Goal: Task Accomplishment & Management: Manage account settings

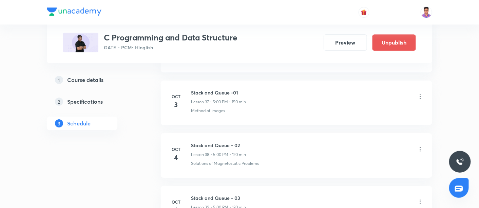
scroll to position [2270, 0]
click at [421, 144] on icon at bounding box center [420, 147] width 7 height 7
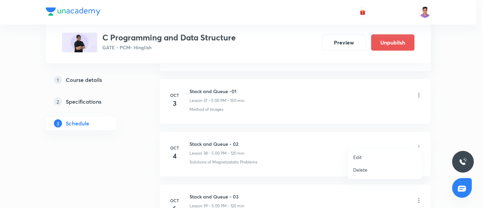
click at [358, 157] on p "Edit" at bounding box center [358, 156] width 8 height 7
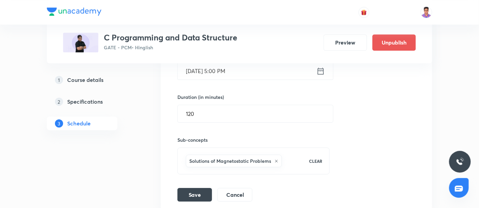
scroll to position [2183, 0]
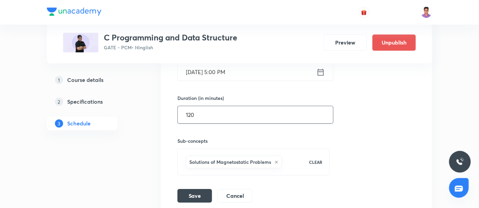
click at [205, 106] on input "120" at bounding box center [255, 114] width 155 height 17
type input "150"
click at [197, 188] on button "Save" at bounding box center [194, 195] width 35 height 14
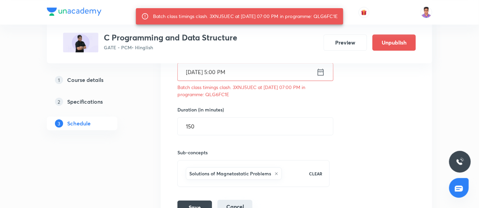
click at [239, 201] on button "Cancel" at bounding box center [234, 207] width 35 height 14
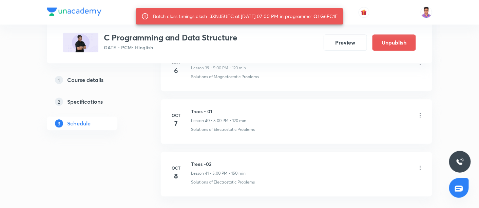
scroll to position [2227, 0]
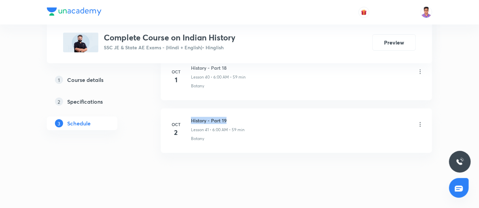
drag, startPoint x: 191, startPoint y: 112, endPoint x: 240, endPoint y: 108, distance: 49.3
click at [240, 117] on h6 "History - Part 19" at bounding box center [218, 120] width 54 height 7
copy h6 "History - Part 19"
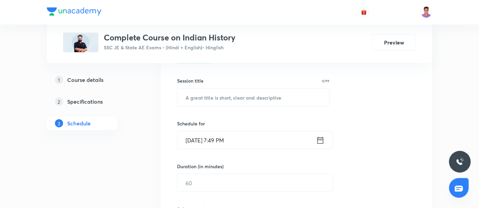
scroll to position [171, 0]
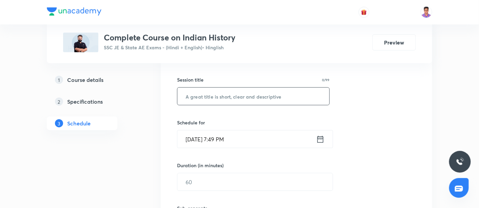
click at [225, 97] on input "text" at bounding box center [253, 96] width 152 height 17
paste input "History - Part 19"
type input "History - Part 20"
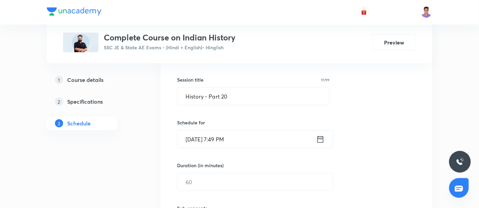
click at [189, 138] on input "Oct 3, 2025, 7:49 PM" at bounding box center [246, 138] width 139 height 17
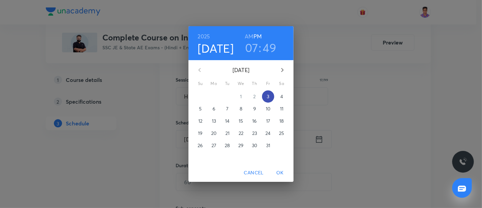
click at [271, 94] on span "3" at bounding box center [268, 96] width 12 height 7
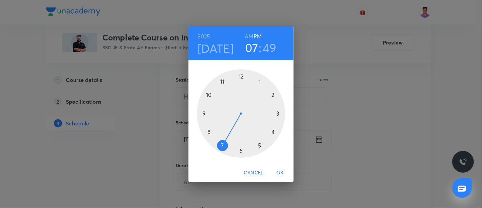
click at [249, 34] on h6 "AM" at bounding box center [249, 37] width 8 height 10
click at [241, 149] on div at bounding box center [241, 113] width 88 height 88
click at [241, 77] on div at bounding box center [241, 113] width 88 height 88
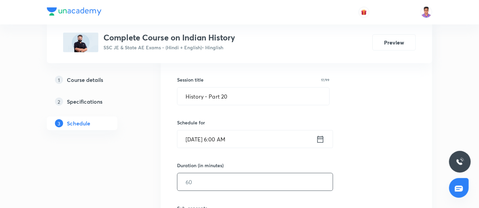
click at [215, 173] on input "text" at bounding box center [254, 181] width 155 height 17
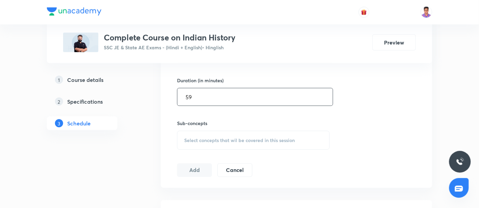
scroll to position [257, 0]
type input "59"
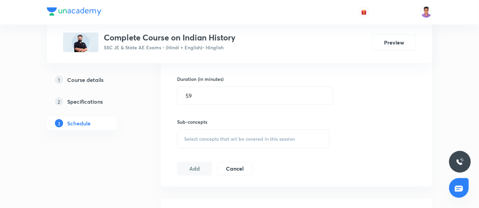
click at [207, 139] on span "Select concepts that wil be covered in this session" at bounding box center [239, 138] width 111 height 5
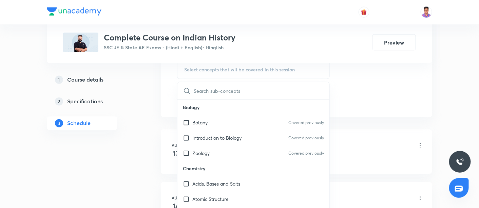
scroll to position [326, 0]
click at [198, 136] on p "Introduction to Biology" at bounding box center [216, 137] width 49 height 7
checkbox input "true"
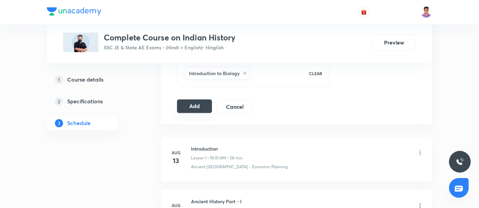
click at [195, 100] on button "Add" at bounding box center [194, 106] width 35 height 14
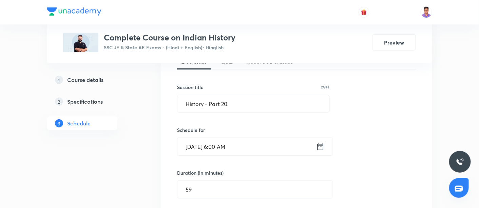
scroll to position [163, 0]
click at [253, 106] on input "History - Part 20" at bounding box center [253, 104] width 152 height 17
click at [364, 122] on div "Session 42 Live class Quiz Recorded classes Session title 17/99 History - Part …" at bounding box center [296, 157] width 239 height 239
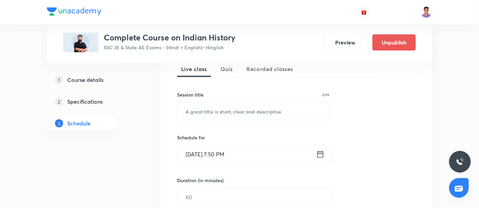
scroll to position [157, 0]
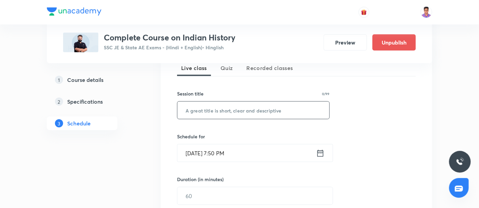
click at [212, 112] on input "text" at bounding box center [253, 109] width 152 height 17
paste input "History - Part 20"
type input "History - Part 21"
click at [191, 150] on input "Oct 3, 2025, 7:50 PM" at bounding box center [246, 152] width 139 height 17
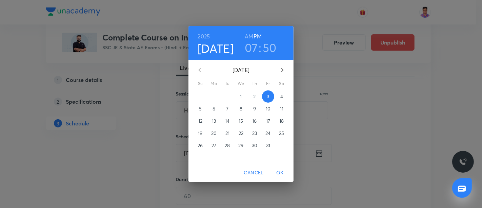
click at [284, 174] on span "OK" at bounding box center [280, 172] width 16 height 8
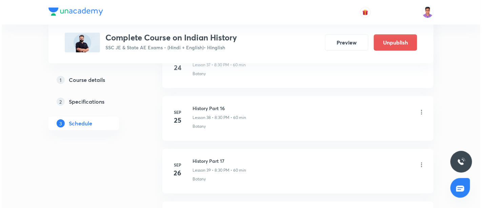
scroll to position [2505, 0]
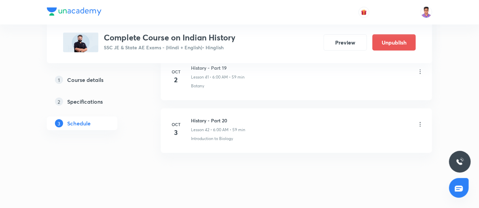
click at [421, 121] on icon at bounding box center [420, 124] width 7 height 7
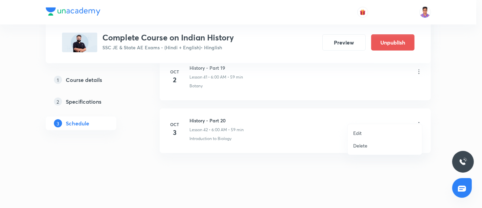
click at [357, 131] on p "Edit" at bounding box center [358, 132] width 8 height 7
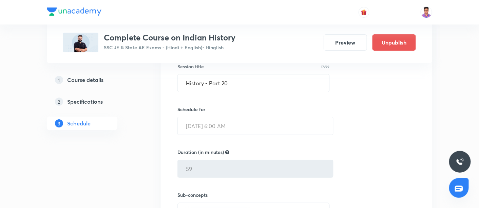
scroll to position [2435, 0]
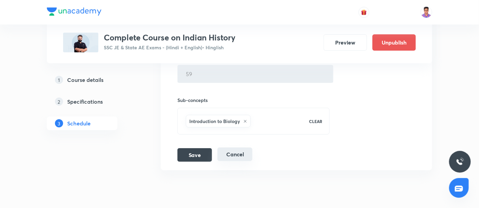
click at [235, 151] on button "Cancel" at bounding box center [234, 154] width 35 height 14
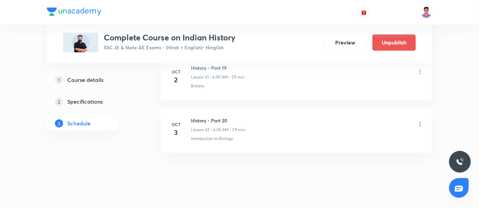
scroll to position [2281, 0]
click at [421, 121] on icon at bounding box center [420, 123] width 1 height 4
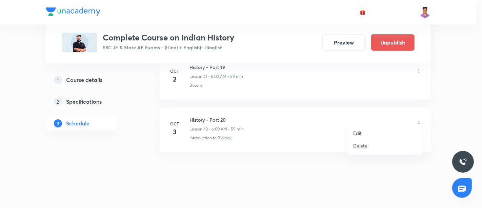
click at [363, 148] on p "Delete" at bounding box center [361, 145] width 14 height 7
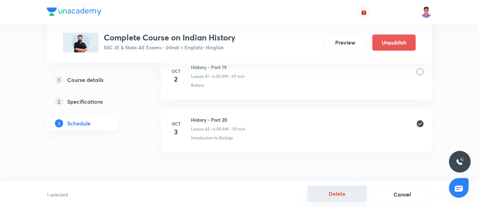
click at [326, 191] on button "Delete" at bounding box center [337, 193] width 60 height 16
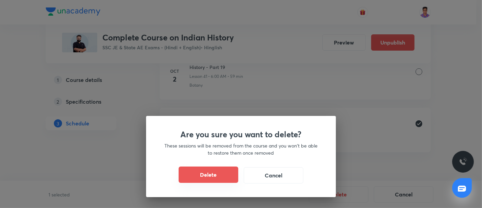
click at [219, 173] on button "Delete" at bounding box center [209, 174] width 60 height 16
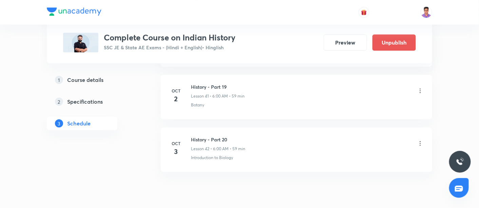
scroll to position [2228, 0]
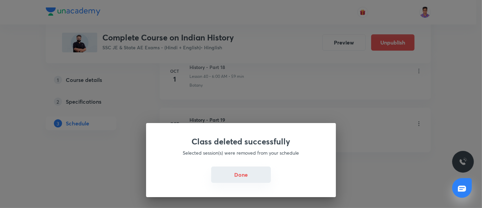
click at [243, 174] on button "Done" at bounding box center [241, 174] width 60 height 16
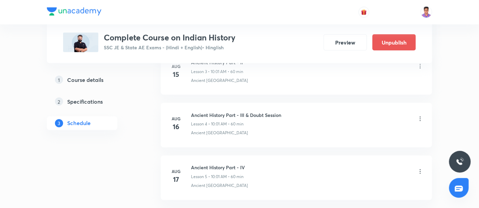
scroll to position [0, 0]
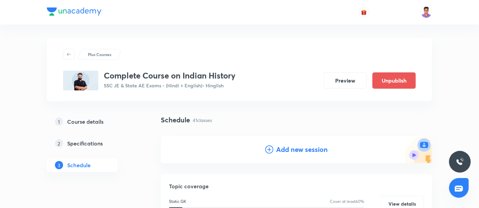
click at [283, 147] on h4 "Add new session" at bounding box center [302, 149] width 52 height 10
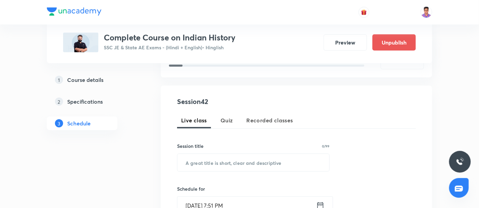
scroll to position [108, 0]
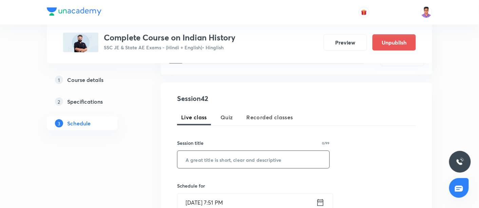
click at [238, 160] on input "text" at bounding box center [253, 159] width 152 height 17
paste input "History - Part 20"
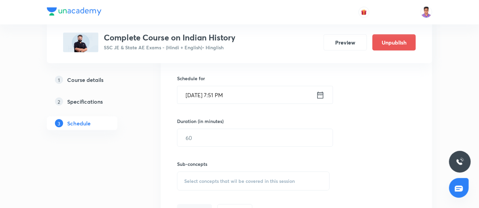
scroll to position [221, 0]
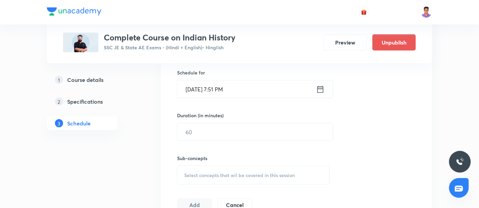
type input "History - Part 20"
click at [190, 86] on input "Oct 3, 2025, 7:51 PM" at bounding box center [246, 88] width 139 height 17
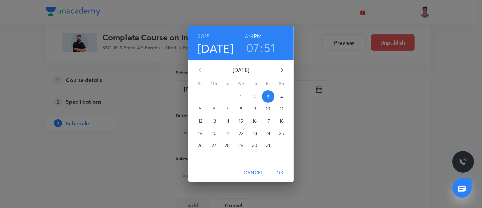
click at [281, 95] on p "4" at bounding box center [282, 96] width 3 height 7
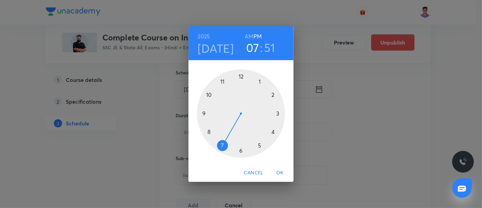
click at [249, 36] on h6 "AM" at bounding box center [249, 37] width 8 height 10
click at [240, 148] on div at bounding box center [241, 113] width 88 height 88
click at [242, 76] on div at bounding box center [241, 113] width 88 height 88
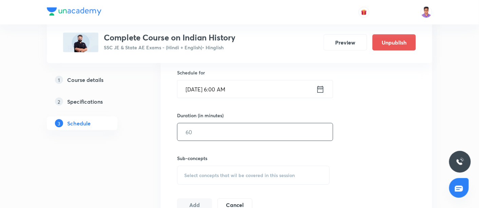
click at [201, 132] on input "text" at bounding box center [254, 131] width 155 height 17
type input "59"
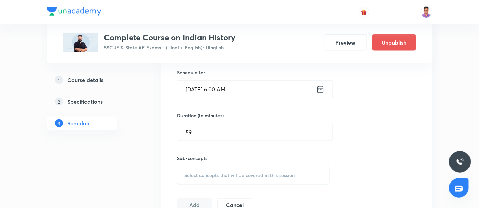
click at [213, 175] on span "Select concepts that wil be covered in this session" at bounding box center [239, 174] width 111 height 5
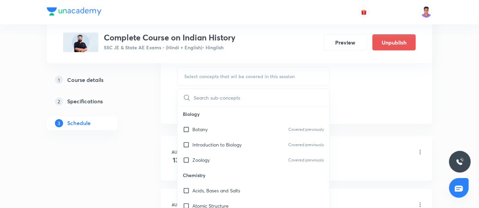
scroll to position [320, 0]
click at [221, 192] on p "Acids, Bases and Salts" at bounding box center [216, 190] width 48 height 7
checkbox input "true"
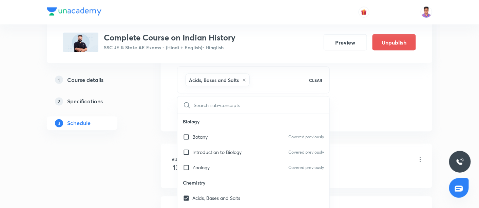
click at [386, 117] on div "Session 42 Live class Quiz Recorded classes Session title 17/99 History - Part …" at bounding box center [296, 0] width 239 height 239
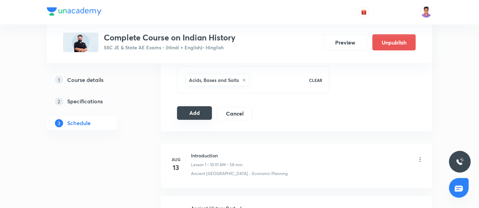
click at [203, 109] on button "Add" at bounding box center [194, 113] width 35 height 14
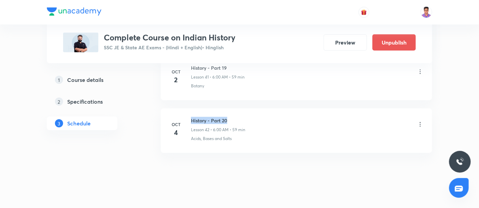
drag, startPoint x: 191, startPoint y: 110, endPoint x: 249, endPoint y: 108, distance: 58.4
click at [249, 117] on div "History - Part 20 Lesson 42 • 6:00 AM • 59 min" at bounding box center [307, 125] width 233 height 16
copy h6 "History - Part 20"
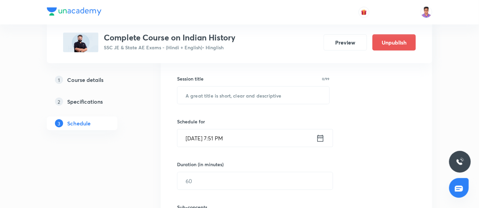
scroll to position [171, 0]
click at [225, 93] on input "text" at bounding box center [253, 95] width 152 height 17
paste input "History - Part 20"
type input "History - Part 21"
click at [190, 140] on input "Oct 3, 2025, 7:51 PM" at bounding box center [246, 138] width 139 height 17
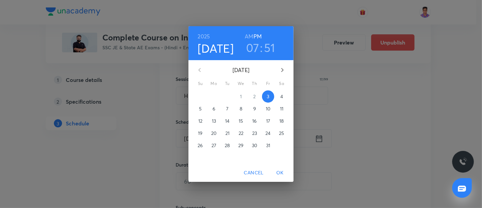
click at [201, 107] on p "5" at bounding box center [200, 108] width 3 height 7
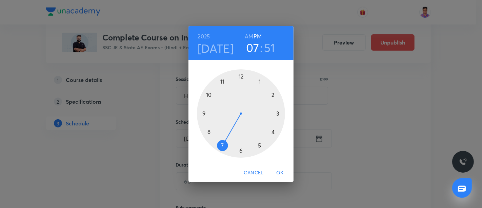
click at [248, 37] on h6 "AM" at bounding box center [249, 37] width 8 height 10
click at [241, 149] on div at bounding box center [241, 113] width 88 height 88
click at [241, 76] on div at bounding box center [241, 113] width 88 height 88
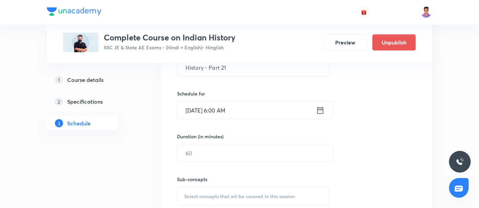
scroll to position [200, 0]
click at [208, 149] on input "text" at bounding box center [254, 152] width 155 height 17
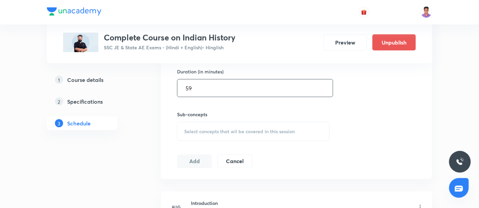
scroll to position [265, 0]
type input "59"
click at [202, 128] on span "Select concepts that wil be covered in this session" at bounding box center [239, 130] width 111 height 5
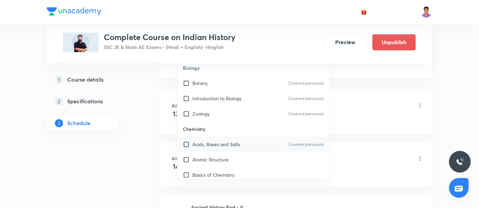
scroll to position [80, 0]
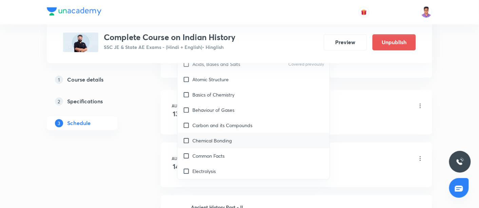
click at [223, 137] on p "Chemical Bonding" at bounding box center [211, 140] width 39 height 7
checkbox input "true"
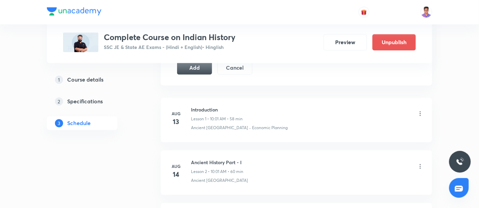
click at [194, 69] on button "Add" at bounding box center [194, 67] width 35 height 14
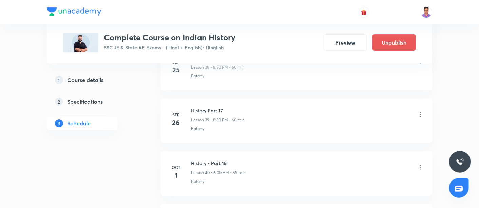
scroll to position [2512, 0]
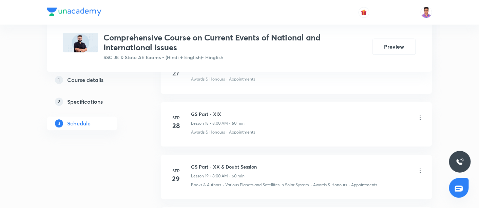
scroll to position [1426, 0]
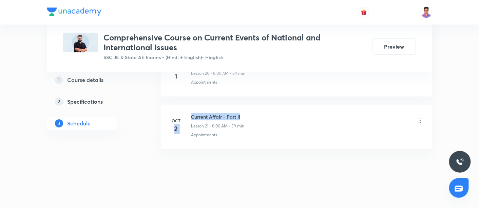
drag, startPoint x: 190, startPoint y: 114, endPoint x: 259, endPoint y: 114, distance: 68.9
click at [259, 114] on div "[DATE] Current Affair - Part II Lesson 21 • 8:00 AM • 59 min Appointments" at bounding box center [296, 125] width 254 height 25
click at [259, 114] on div "Current Affair - Part II Lesson 21 • 8:00 AM • 59 min" at bounding box center [307, 121] width 233 height 16
drag, startPoint x: 189, startPoint y: 111, endPoint x: 253, endPoint y: 106, distance: 64.3
click at [253, 106] on li "Oct 2 Current Affair - Part II Lesson 21 • 8:00 AM • 59 min Appointments" at bounding box center [296, 127] width 271 height 44
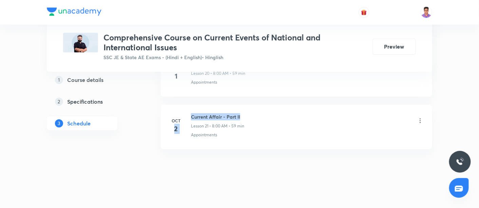
click at [253, 106] on li "Oct 2 Current Affair - Part II Lesson 21 • 8:00 AM • 59 min Appointments" at bounding box center [296, 127] width 271 height 44
drag, startPoint x: 247, startPoint y: 110, endPoint x: 187, endPoint y: 109, distance: 59.7
click at [187, 113] on div "Oct 2 Current Affair - Part II Lesson 21 • 8:00 AM • 59 min Appointments" at bounding box center [296, 125] width 254 height 25
drag, startPoint x: 190, startPoint y: 110, endPoint x: 242, endPoint y: 108, distance: 52.0
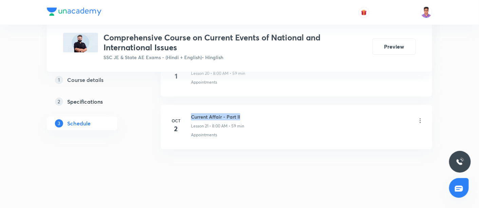
click at [242, 108] on li "Oct 2 Current Affair - Part II Lesson 21 • 8:00 AM • 59 min Appointments" at bounding box center [296, 127] width 271 height 44
copy h6 "Current Affair - Part II"
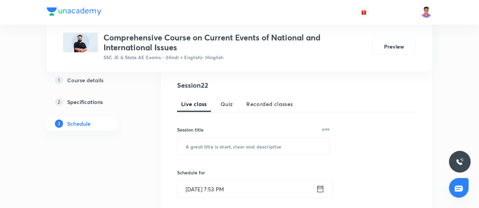
scroll to position [129, 0]
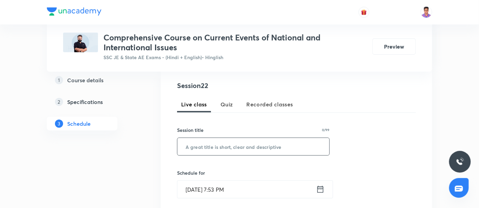
click at [242, 147] on input "text" at bounding box center [253, 146] width 152 height 17
paste input "Current Affair - Part II"
type input "Current Affair - Part III"
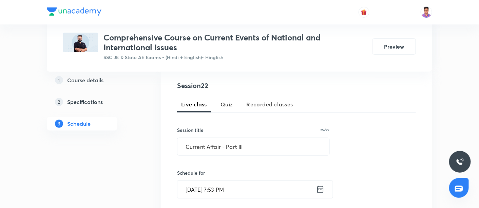
click at [193, 187] on input "Oct 3, 2025, 7:53 PM" at bounding box center [246, 189] width 139 height 17
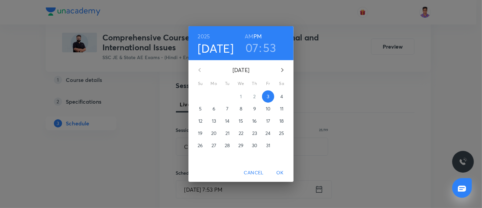
click at [279, 93] on span "4" at bounding box center [282, 96] width 12 height 7
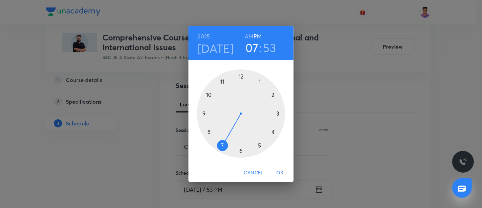
click at [251, 36] on h6 "AM" at bounding box center [249, 37] width 8 height 10
click at [211, 130] on div at bounding box center [241, 113] width 88 height 88
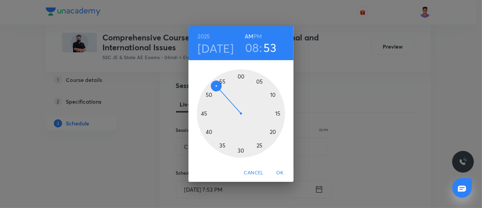
click at [241, 76] on div at bounding box center [241, 113] width 88 height 88
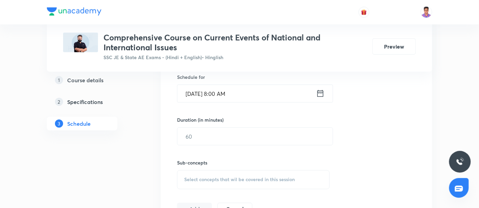
scroll to position [225, 0]
click at [210, 128] on input "text" at bounding box center [254, 135] width 155 height 17
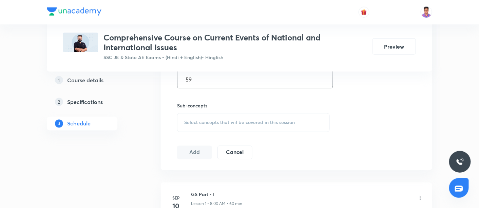
scroll to position [282, 0]
type input "59"
click at [210, 121] on span "Select concepts that wil be covered in this session" at bounding box center [239, 121] width 111 height 5
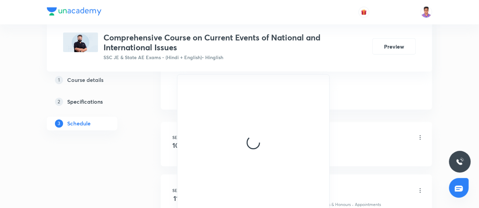
scroll to position [343, 0]
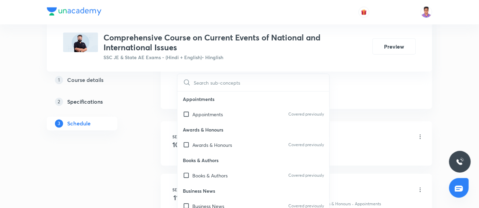
click at [257, 196] on p "Business News" at bounding box center [253, 190] width 152 height 15
click at [259, 199] on div "Business News Covered previously" at bounding box center [253, 205] width 152 height 15
checkbox input "true"
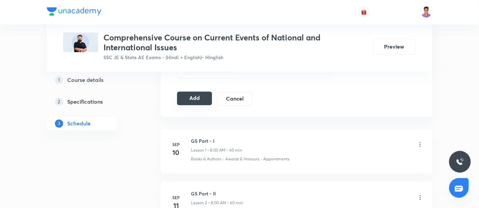
click at [192, 98] on button "Add" at bounding box center [194, 99] width 35 height 14
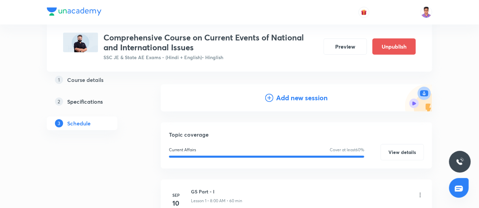
scroll to position [61, 0]
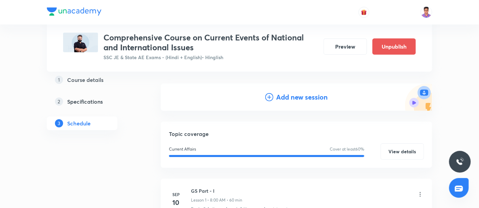
click at [278, 97] on h4 "Add new session" at bounding box center [302, 97] width 52 height 10
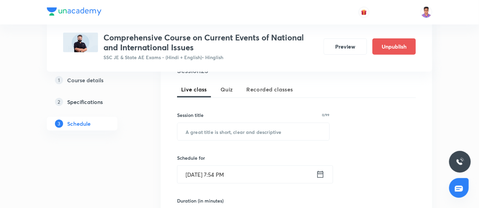
scroll to position [153, 0]
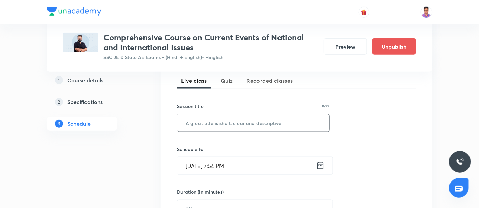
click at [226, 124] on input "text" at bounding box center [253, 122] width 152 height 17
paste input "Current Affair - Part II"
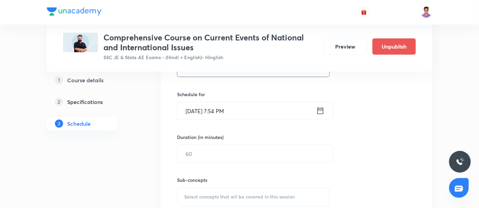
scroll to position [208, 0]
type input "Current Affair - Part IV"
click at [187, 107] on input "Oct 3, 2025, 7:54 PM" at bounding box center [246, 110] width 139 height 17
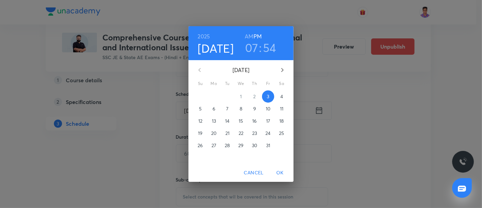
click at [201, 108] on p "5" at bounding box center [200, 108] width 3 height 7
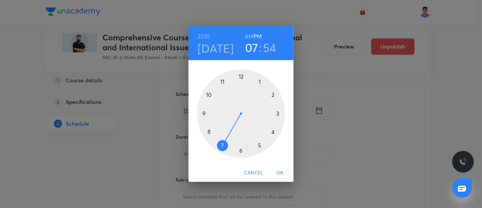
click at [249, 34] on h6 "AM" at bounding box center [249, 37] width 8 height 10
click at [209, 129] on div at bounding box center [241, 113] width 88 height 88
click at [242, 77] on div at bounding box center [241, 113] width 88 height 88
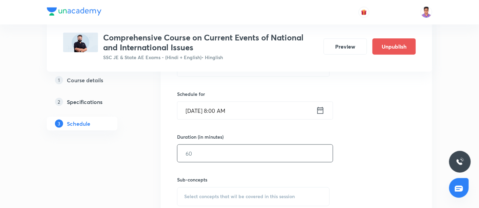
click at [205, 154] on input "text" at bounding box center [254, 153] width 155 height 17
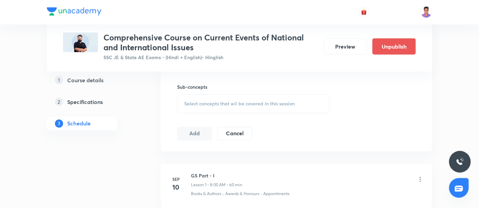
scroll to position [301, 0]
type input "59"
click at [201, 107] on div "Select concepts that wil be covered in this session" at bounding box center [253, 102] width 153 height 19
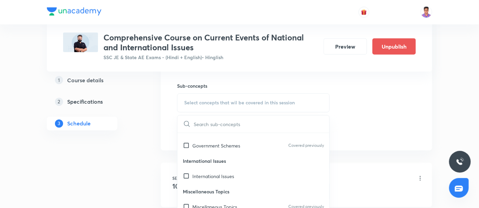
scroll to position [133, 0]
click at [220, 175] on p "International Issues" at bounding box center [213, 175] width 42 height 7
checkbox input "true"
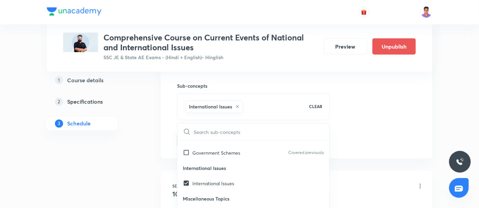
click at [367, 94] on div "Session 23 Live class Quiz Recorded classes Session title 24/99 Current Affair …" at bounding box center [296, 27] width 239 height 239
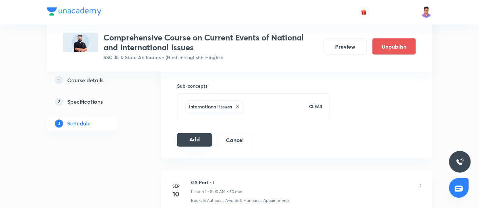
click at [192, 143] on button "Add" at bounding box center [194, 140] width 35 height 14
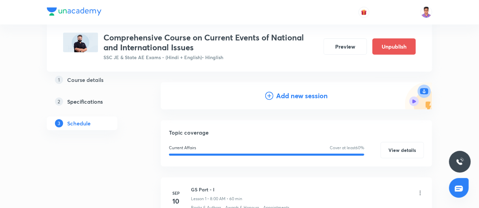
scroll to position [61, 0]
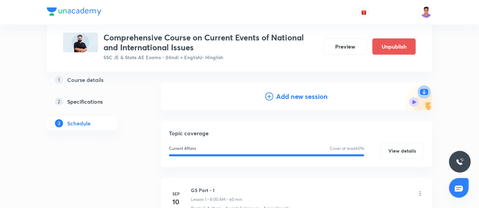
click at [278, 99] on h4 "Add new session" at bounding box center [302, 96] width 52 height 10
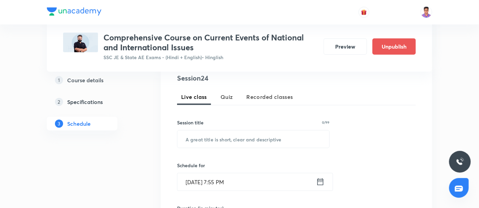
scroll to position [137, 0]
click at [216, 140] on input "text" at bounding box center [253, 138] width 152 height 17
paste input "Current Affair - Part IV"
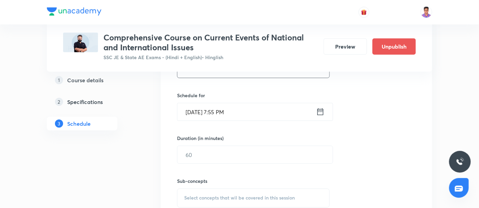
scroll to position [207, 0]
type input "Current Affair - Part V"
click at [192, 110] on input "Oct 3, 2025, 7:55 PM" at bounding box center [246, 110] width 139 height 17
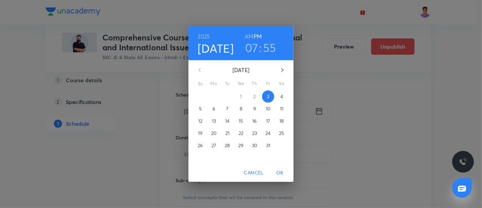
click at [215, 110] on p "6" at bounding box center [214, 108] width 3 height 7
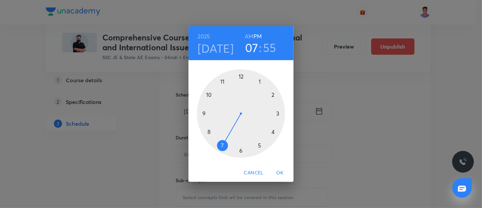
click at [250, 35] on h6 "AM" at bounding box center [249, 37] width 8 height 10
click at [210, 130] on div at bounding box center [241, 113] width 88 height 88
click at [240, 78] on div at bounding box center [241, 113] width 88 height 88
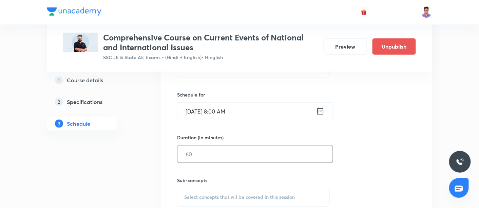
click at [216, 159] on input "text" at bounding box center [254, 153] width 155 height 17
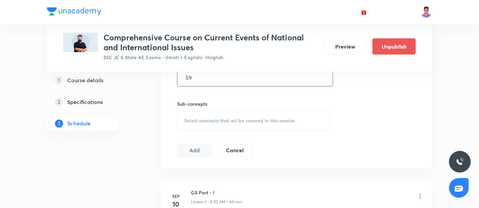
scroll to position [287, 0]
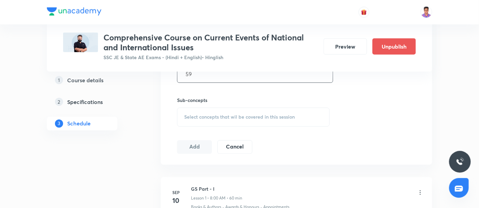
type input "59"
click at [210, 114] on span "Select concepts that wil be covered in this session" at bounding box center [239, 116] width 111 height 5
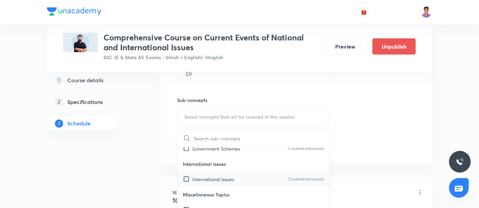
scroll to position [144, 0]
click at [226, 181] on div "International Issues Covered previously" at bounding box center [253, 178] width 152 height 15
checkbox input "true"
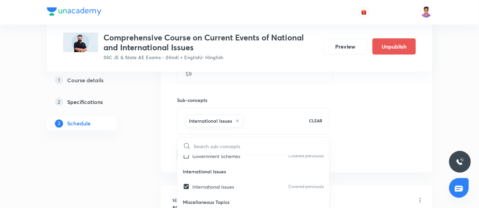
click at [385, 82] on div "Session 24 Live class Quiz Recorded classes Session title 23/99 Current Affair …" at bounding box center [296, 41] width 239 height 239
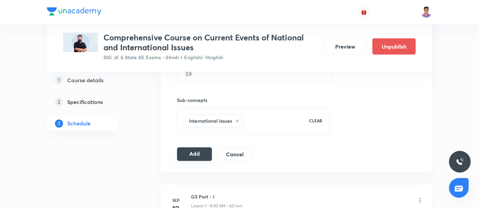
click at [197, 157] on button "Add" at bounding box center [194, 154] width 35 height 14
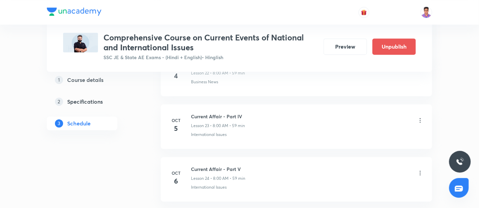
scroll to position [1359, 0]
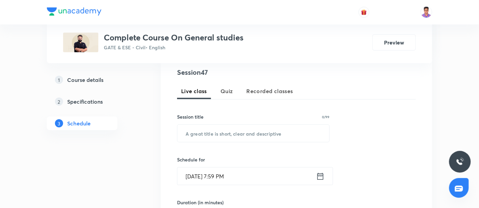
scroll to position [130, 0]
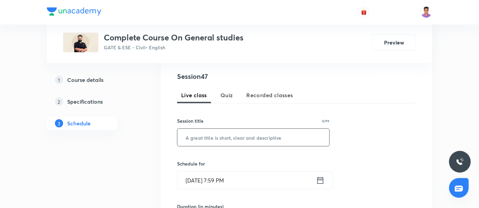
click at [219, 134] on input "text" at bounding box center [253, 137] width 152 height 17
paste input "gs part 27"
click at [189, 135] on input "gs part 27" at bounding box center [253, 137] width 152 height 17
click at [202, 136] on input "GS - part 27" at bounding box center [253, 137] width 152 height 17
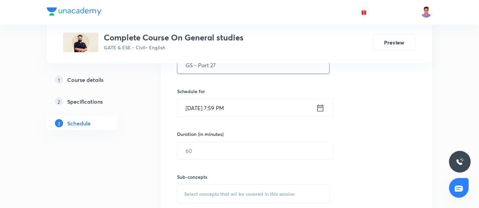
scroll to position [218, 0]
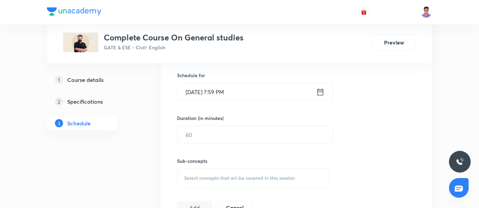
type input "GS - Part 27"
click at [190, 89] on input "[DATE] 7:59 PM" at bounding box center [246, 91] width 139 height 17
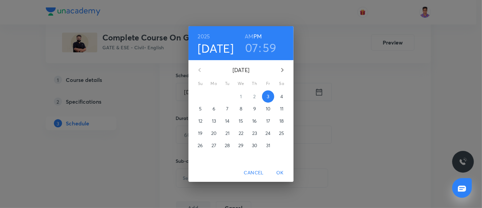
click at [281, 95] on p "4" at bounding box center [282, 96] width 3 height 7
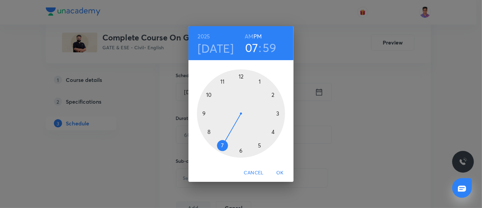
click at [253, 36] on h6 "AM" at bounding box center [249, 37] width 8 height 10
click at [210, 96] on div at bounding box center [241, 113] width 88 height 88
click at [245, 72] on div at bounding box center [241, 113] width 88 height 88
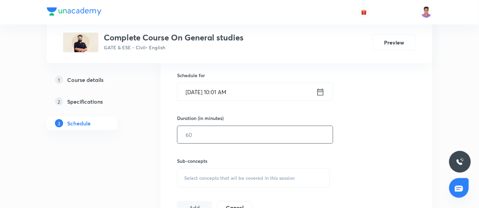
click at [191, 142] on input "text" at bounding box center [254, 134] width 155 height 17
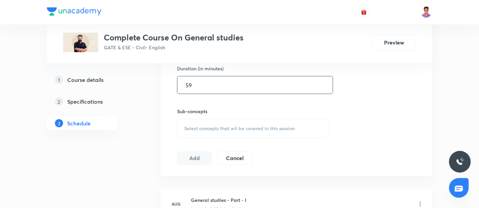
scroll to position [273, 0]
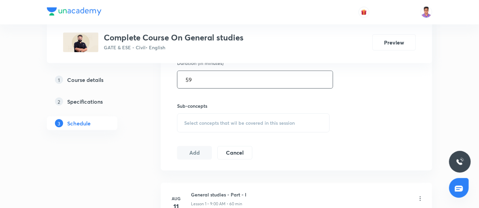
type input "59"
click at [190, 118] on div "Select concepts that wil be covered in this session" at bounding box center [253, 122] width 153 height 19
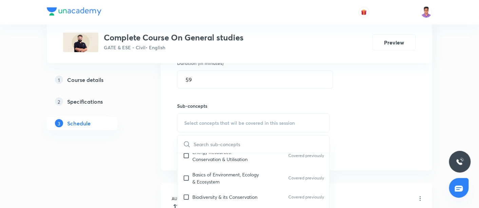
scroll to position [25, 0]
click at [241, 177] on p "Basics of Environment, Ecology & Ecosystem" at bounding box center [226, 177] width 69 height 14
checkbox input "true"
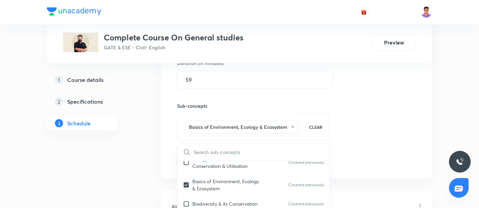
click at [376, 91] on div "Session 47 Live class Quiz Recorded classes Session title 12/99 GS - Part 27 ​ …" at bounding box center [296, 47] width 239 height 239
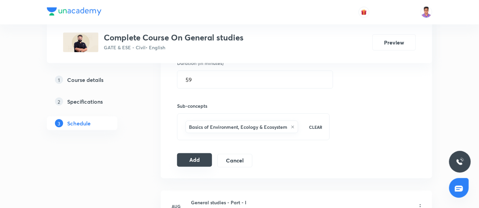
click at [194, 161] on button "Add" at bounding box center [194, 160] width 35 height 14
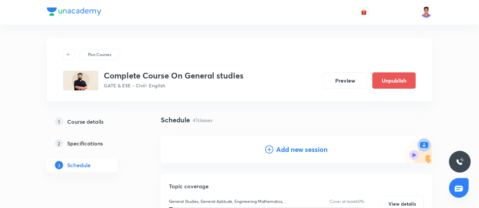
scroll to position [72, 0]
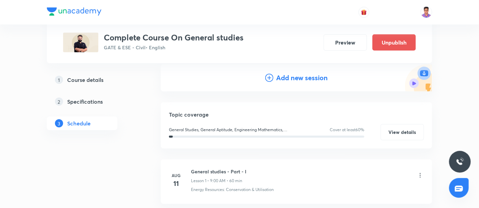
click at [280, 77] on h4 "Add new session" at bounding box center [302, 78] width 52 height 10
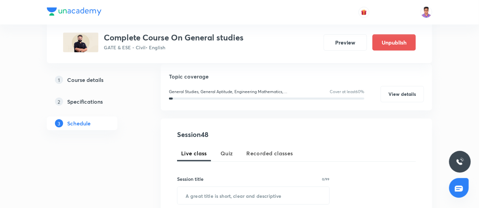
scroll to position [181, 0]
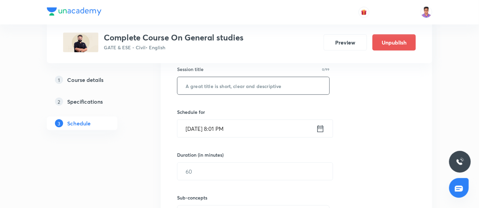
click at [209, 86] on input "text" at bounding box center [253, 85] width 152 height 17
paste input "GS - Part 27"
type input "GS - Part 28"
click at [189, 125] on input "Oct 3, 2025, 8:01 PM" at bounding box center [246, 128] width 139 height 17
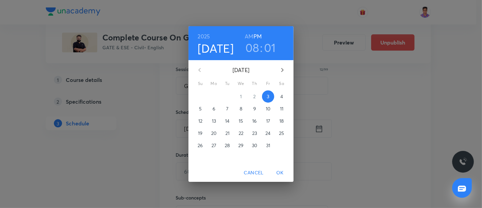
click at [201, 108] on p "5" at bounding box center [200, 108] width 3 height 7
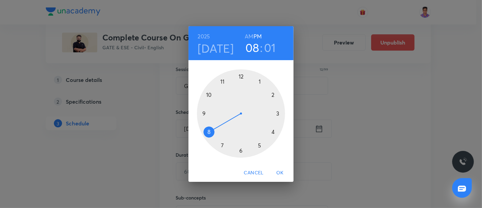
click at [250, 35] on h6 "AM" at bounding box center [249, 37] width 8 height 10
click at [210, 96] on div at bounding box center [241, 113] width 88 height 88
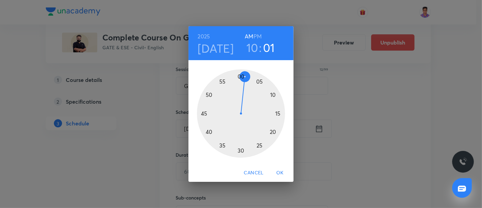
click at [278, 176] on span "OK" at bounding box center [280, 172] width 16 height 8
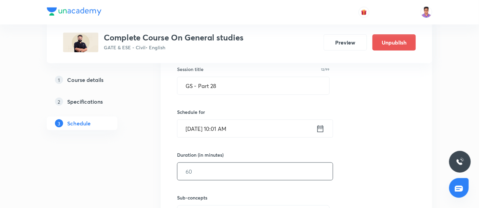
click at [208, 174] on input "text" at bounding box center [254, 171] width 155 height 17
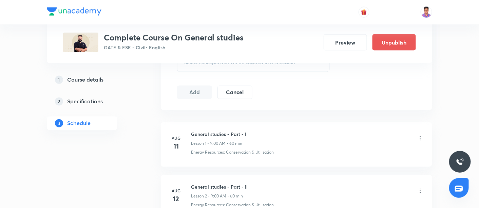
scroll to position [303, 0]
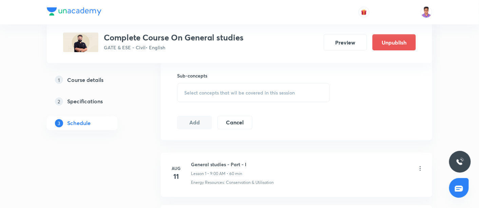
type input "59"
click at [204, 90] on span "Select concepts that wil be covered in this session" at bounding box center [239, 92] width 111 height 5
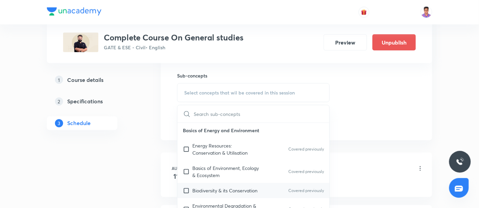
click at [226, 190] on p "Biodiversity & its Conservation" at bounding box center [224, 190] width 65 height 7
checkbox input "true"
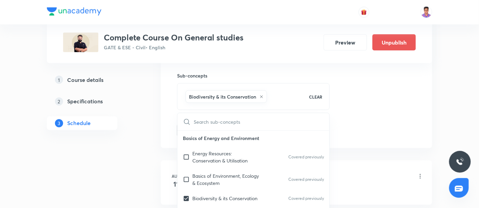
click at [364, 107] on div "Session 48 Live class Quiz Recorded classes Session title 12/99 GS - Part 28 ​ …" at bounding box center [296, 17] width 239 height 239
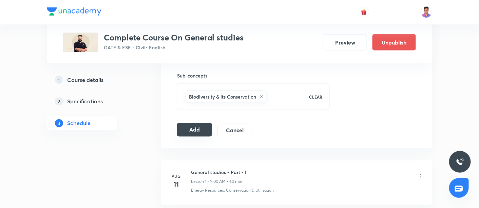
click at [194, 126] on button "Add" at bounding box center [194, 130] width 35 height 14
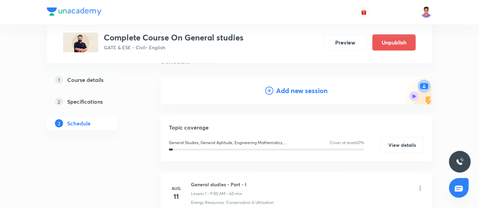
scroll to position [59, 0]
click at [284, 90] on h4 "Add new session" at bounding box center [302, 90] width 52 height 10
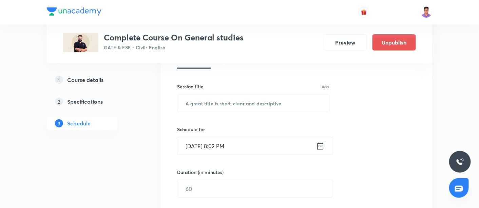
scroll to position [166, 0]
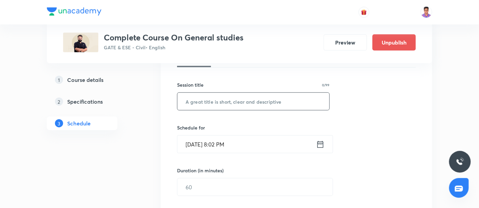
click at [221, 102] on input "text" at bounding box center [253, 101] width 152 height 17
paste input "GS - Part 27"
type input "GS - Part 29"
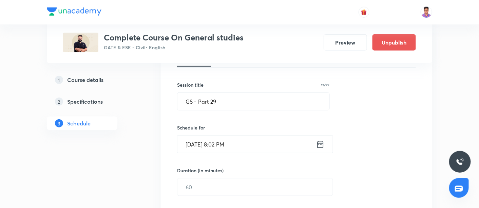
click at [193, 142] on input "Oct 3, 2025, 8:02 PM" at bounding box center [246, 143] width 139 height 17
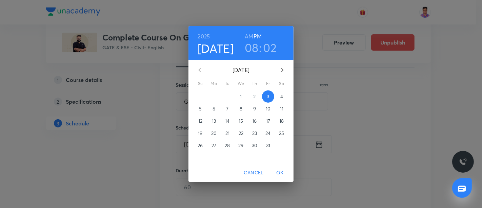
click at [217, 110] on span "6" at bounding box center [214, 108] width 12 height 7
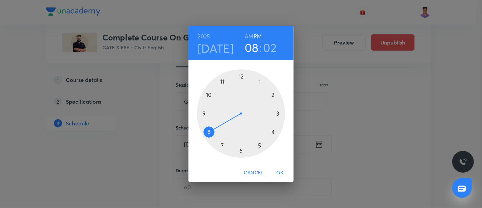
click at [248, 35] on h6 "AM" at bounding box center [249, 37] width 8 height 10
click at [211, 96] on div at bounding box center [241, 113] width 88 height 88
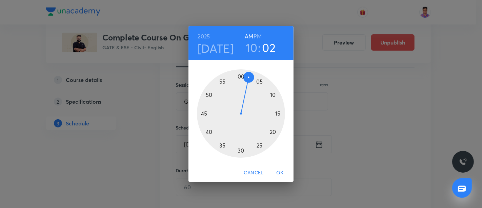
click at [245, 71] on div at bounding box center [241, 113] width 88 height 88
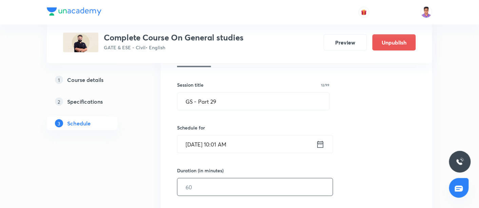
click at [195, 187] on input "text" at bounding box center [254, 186] width 155 height 17
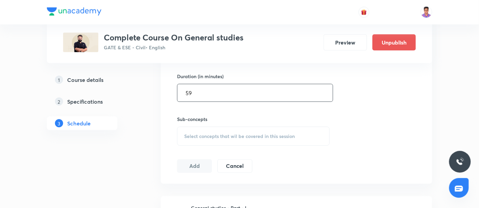
scroll to position [271, 0]
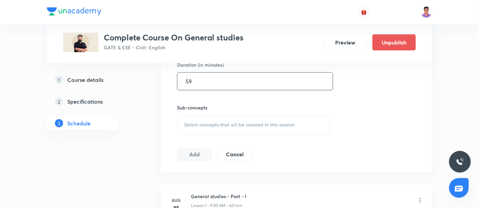
type input "59"
click at [200, 122] on span "Select concepts that wil be covered in this session" at bounding box center [239, 124] width 111 height 5
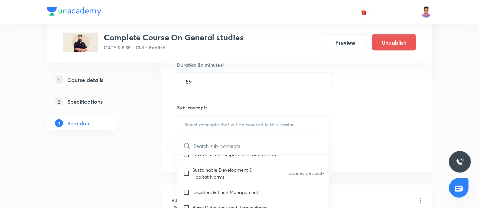
scroll to position [121, 0]
click at [260, 187] on div "Disasters & Their Management" at bounding box center [253, 191] width 152 height 15
checkbox input "true"
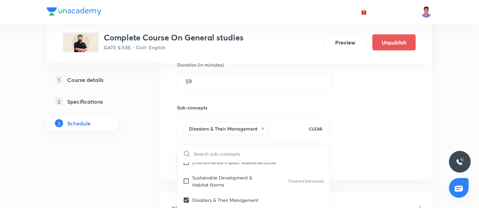
click at [389, 109] on div "Session 49 Live class Quiz Recorded classes Session title 12/99 GS - Part 29 ​ …" at bounding box center [296, 49] width 239 height 239
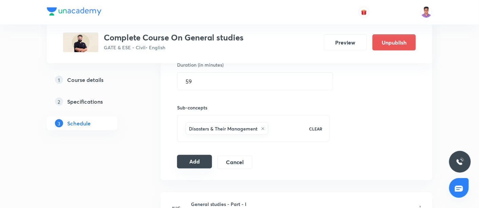
click at [195, 162] on button "Add" at bounding box center [194, 162] width 35 height 14
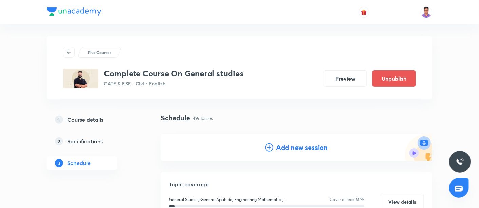
scroll to position [2, 0]
click at [277, 151] on h4 "Add new session" at bounding box center [302, 148] width 52 height 10
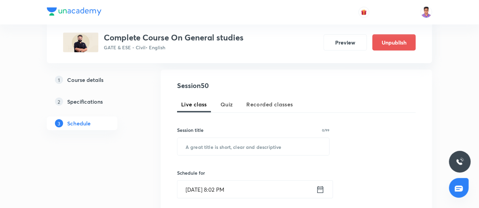
scroll to position [140, 0]
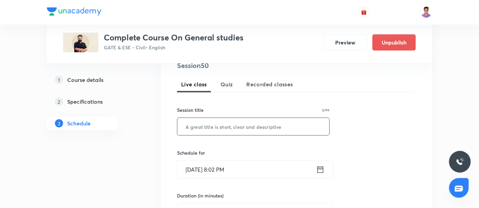
click at [235, 125] on input "text" at bounding box center [253, 126] width 152 height 17
paste input "GS - Part 27"
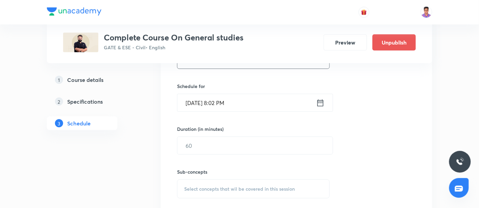
scroll to position [207, 0]
type input "GS - Part 30"
click at [188, 96] on input "Oct 3, 2025, 8:02 PM" at bounding box center [246, 102] width 139 height 17
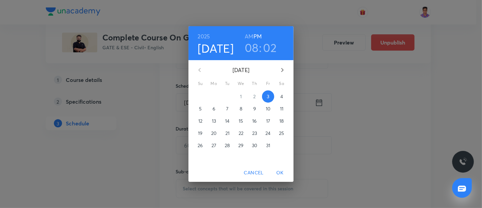
click at [228, 108] on p "7" at bounding box center [227, 108] width 2 height 7
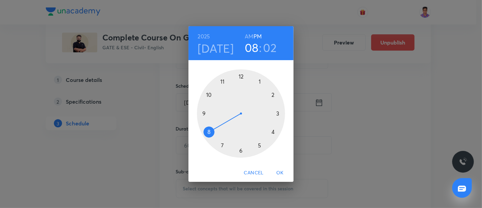
click at [248, 36] on h6 "AM" at bounding box center [249, 37] width 8 height 10
click at [211, 95] on div at bounding box center [241, 113] width 88 height 88
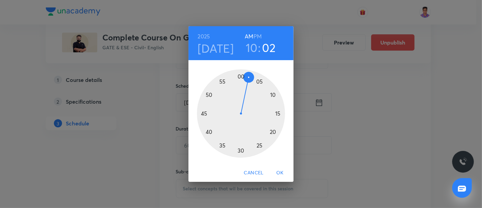
click at [245, 70] on div at bounding box center [241, 113] width 88 height 88
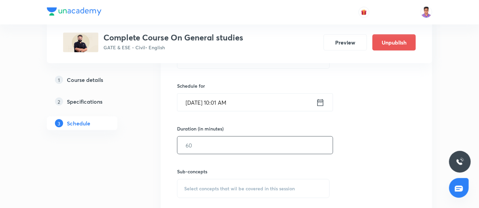
click at [215, 142] on input "text" at bounding box center [254, 144] width 155 height 17
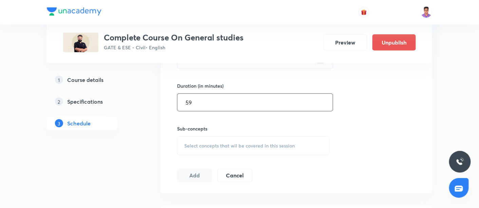
scroll to position [258, 0]
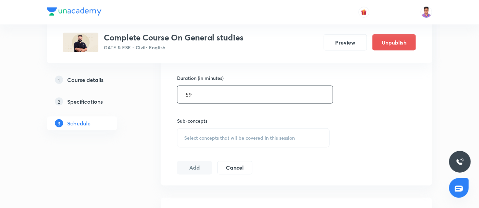
type input "59"
click at [210, 129] on div "Select concepts that wil be covered in this session" at bounding box center [253, 137] width 153 height 19
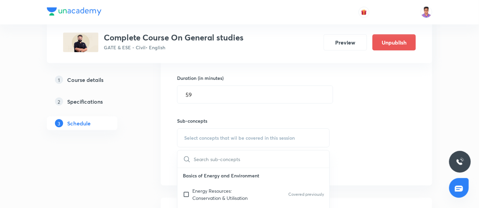
scroll to position [108, 0]
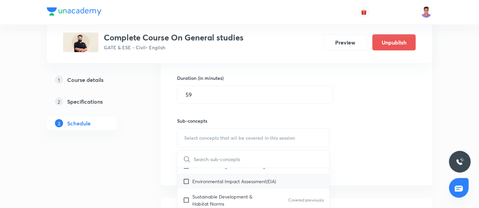
click at [265, 179] on p "Environmental Impact Assessment(EIA)" at bounding box center [234, 180] width 84 height 7
checkbox input "true"
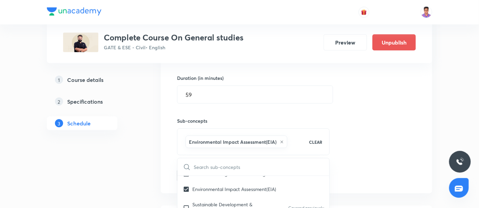
click at [371, 116] on div "Session 50 Live class Quiz Recorded classes Session title 12/99 GS - Part 30 ​ …" at bounding box center [296, 62] width 239 height 239
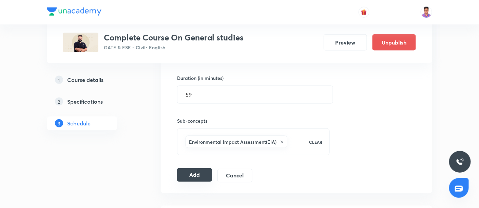
click at [193, 171] on button "Add" at bounding box center [194, 175] width 35 height 14
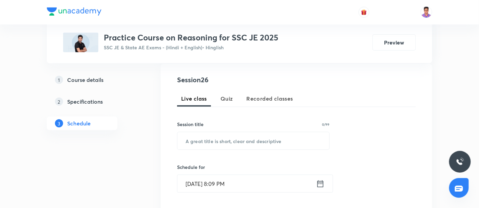
scroll to position [127, 0]
click at [210, 138] on input "text" at bounding box center [253, 140] width 152 height 17
paste input "Practice Session on Reasoning part -1"
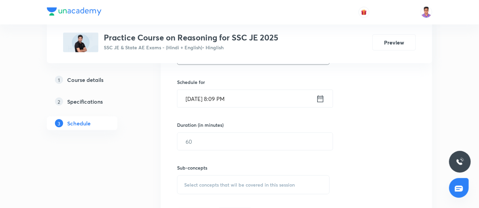
scroll to position [212, 0]
type input "Practice Session on Reasoning - Part I"
click at [189, 95] on input "[DATE] 8:09 PM" at bounding box center [246, 97] width 139 height 17
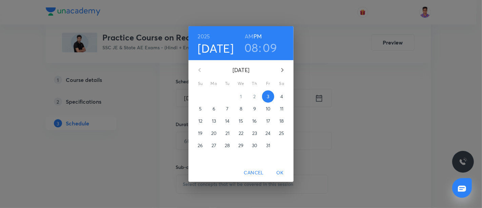
click at [281, 95] on p "4" at bounding box center [282, 96] width 3 height 7
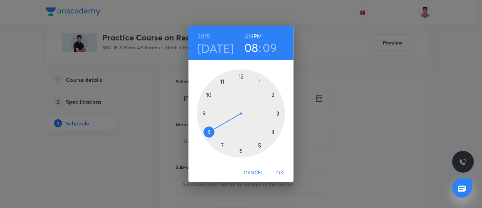
click at [249, 36] on h6 "AM" at bounding box center [249, 37] width 8 height 10
click at [211, 95] on div at bounding box center [241, 113] width 88 height 88
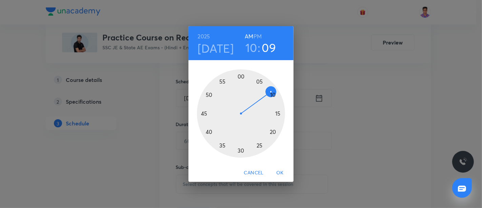
click at [205, 113] on div at bounding box center [241, 113] width 88 height 88
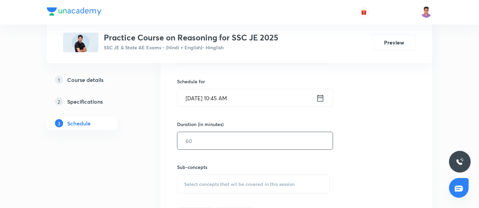
click at [234, 138] on input "text" at bounding box center [254, 140] width 155 height 17
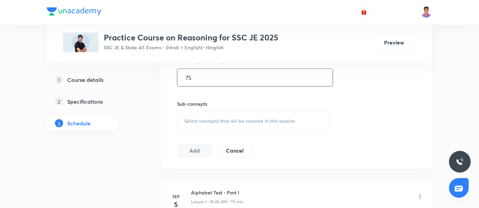
scroll to position [276, 0]
type input "75"
click at [216, 115] on div "Select concepts that wil be covered in this session" at bounding box center [253, 119] width 153 height 19
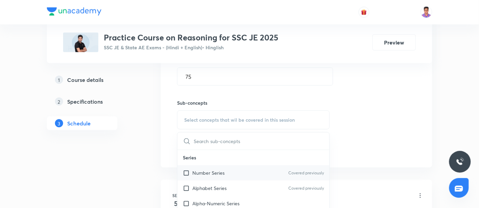
click at [232, 175] on div "Number Series Covered previously" at bounding box center [253, 172] width 152 height 15
checkbox input "true"
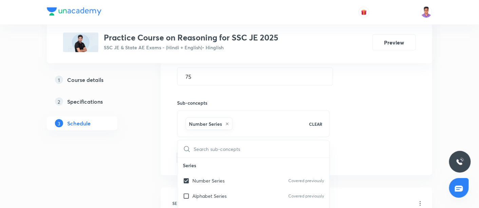
click at [360, 115] on div "Session 26 Live class Quiz Recorded classes Session title 38/99 Practice Sessio…" at bounding box center [296, 44] width 239 height 239
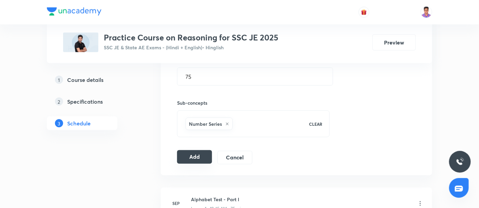
click at [186, 153] on button "Add" at bounding box center [194, 157] width 35 height 14
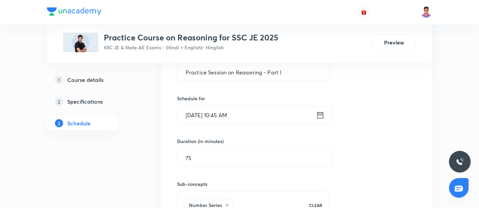
scroll to position [187, 0]
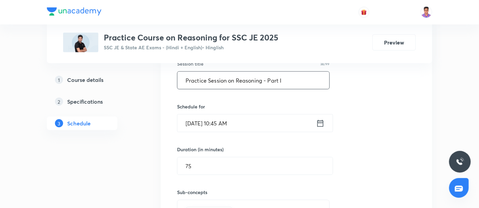
click at [290, 82] on input "Practice Session on Reasoning - Part I" at bounding box center [253, 80] width 152 height 17
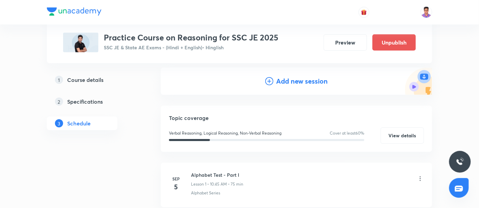
scroll to position [68, 0]
click at [278, 81] on h4 "Add new session" at bounding box center [302, 82] width 52 height 10
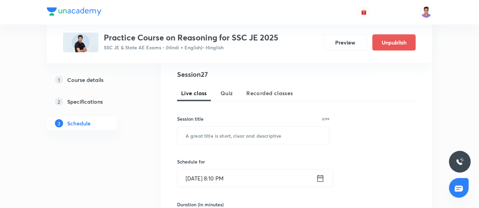
scroll to position [132, 0]
click at [242, 134] on input "text" at bounding box center [253, 134] width 152 height 17
paste input "Practice Session on Reasoning - Part I"
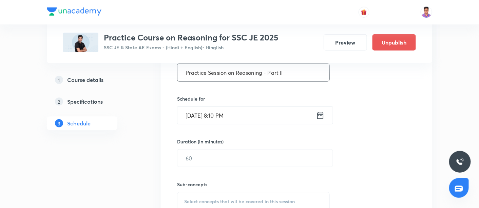
scroll to position [195, 0]
type input "Practice Session on Reasoning - Part II"
click at [187, 114] on input "[DATE] 8:10 PM" at bounding box center [246, 114] width 139 height 17
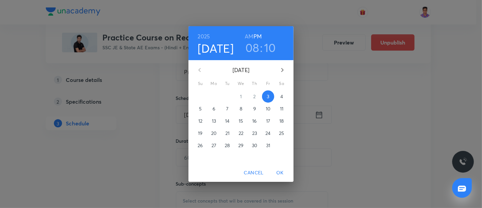
click at [214, 108] on p "6" at bounding box center [214, 108] width 3 height 7
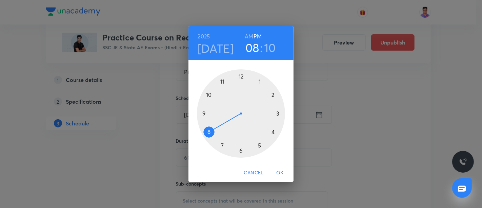
click at [251, 36] on h6 "AM" at bounding box center [249, 37] width 8 height 10
click at [212, 95] on div at bounding box center [241, 113] width 88 height 88
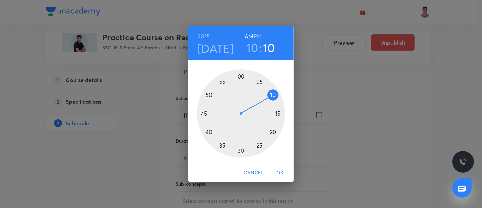
click at [207, 113] on div at bounding box center [241, 113] width 88 height 88
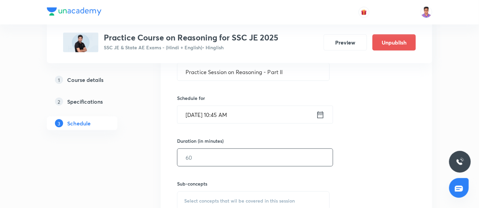
click at [205, 158] on input "text" at bounding box center [254, 157] width 155 height 17
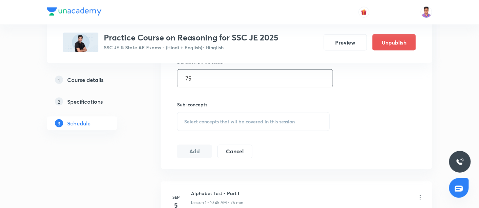
scroll to position [288, 0]
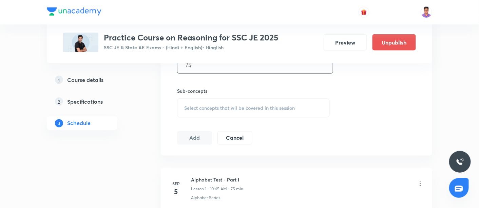
type input "75"
click at [198, 107] on span "Select concepts that wil be covered in this session" at bounding box center [239, 107] width 111 height 5
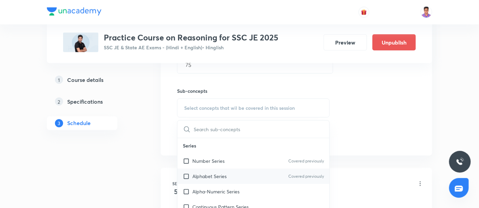
click at [224, 174] on p "Alphabet Series" at bounding box center [209, 176] width 34 height 7
checkbox input "true"
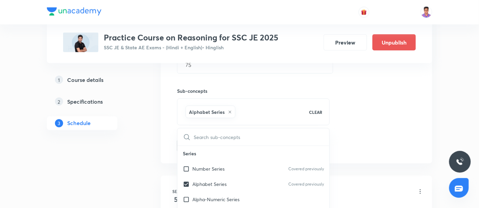
click at [366, 108] on div "Session 27 Live class Quiz Recorded classes Session title 39/99 Practice Sessio…" at bounding box center [296, 32] width 239 height 239
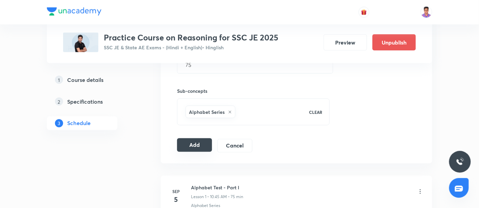
click at [197, 141] on button "Add" at bounding box center [194, 145] width 35 height 14
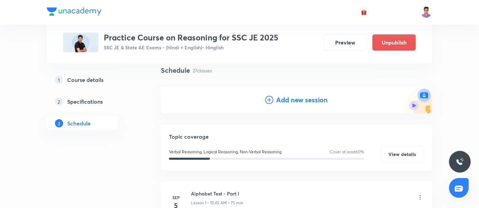
scroll to position [55, 0]
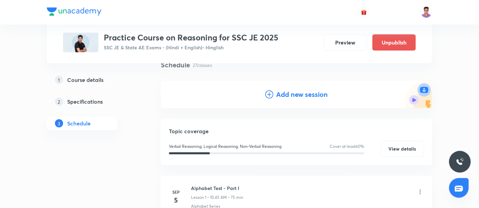
click at [287, 98] on h4 "Add new session" at bounding box center [302, 94] width 52 height 10
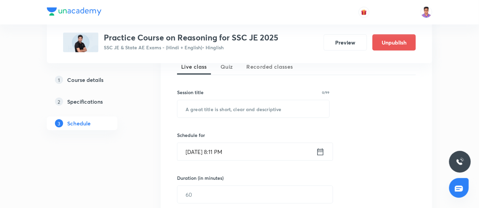
scroll to position [159, 0]
paste input "Practice Session on Reasoning - Part II"
click at [207, 106] on input "text" at bounding box center [253, 107] width 152 height 17
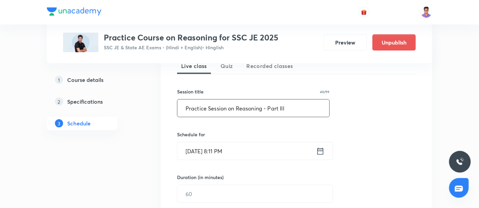
type input "Practice Session on Reasoning - Part III"
click at [186, 153] on input "[DATE] 8:11 PM" at bounding box center [246, 150] width 139 height 17
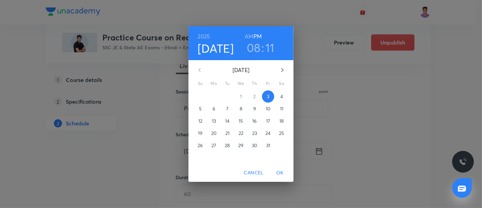
click at [227, 109] on p "7" at bounding box center [227, 108] width 2 height 7
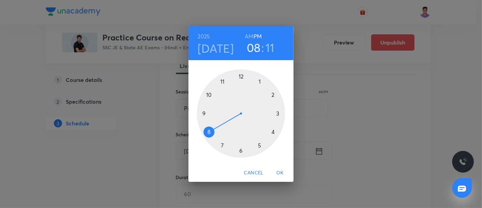
click at [250, 35] on h6 "AM" at bounding box center [249, 37] width 8 height 10
click at [210, 94] on div at bounding box center [241, 113] width 88 height 88
click at [206, 112] on div at bounding box center [241, 113] width 88 height 88
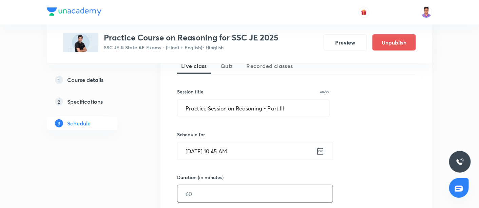
click at [216, 195] on input "text" at bounding box center [254, 193] width 155 height 17
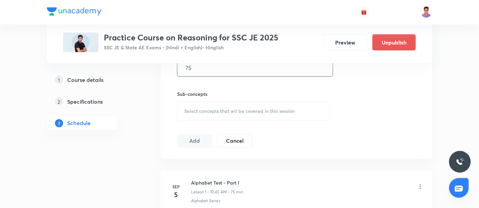
scroll to position [301, 0]
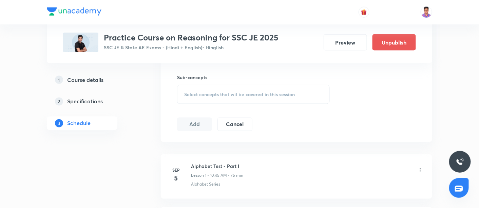
type input "75"
click at [211, 94] on span "Select concepts that wil be covered in this session" at bounding box center [239, 94] width 111 height 5
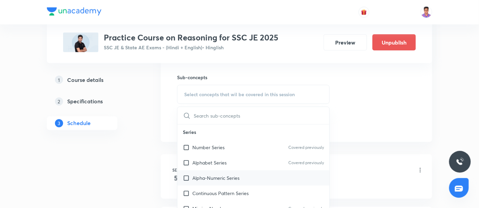
click at [224, 183] on div "Alpha-Numeric Series" at bounding box center [253, 177] width 152 height 15
checkbox input "true"
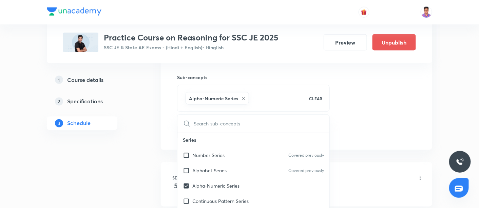
click at [350, 111] on div "Session 28 Live class Quiz Recorded classes Session title 40/99 Practice Sessio…" at bounding box center [296, 19] width 239 height 239
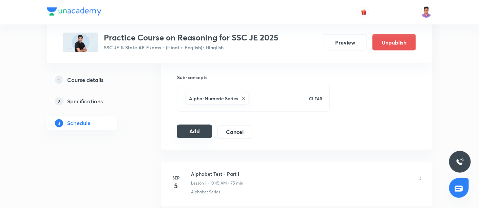
click at [194, 126] on button "Add" at bounding box center [194, 132] width 35 height 14
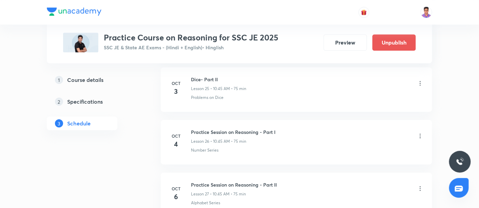
scroll to position [1546, 0]
